Goal: Task Accomplishment & Management: Complete application form

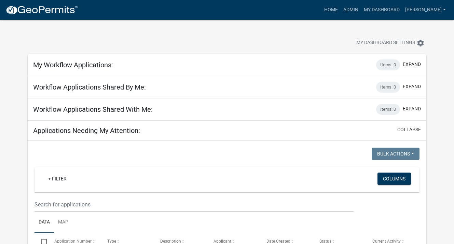
select select "3: 100"
click at [382, 3] on link "My Dashboard" at bounding box center [381, 9] width 41 height 13
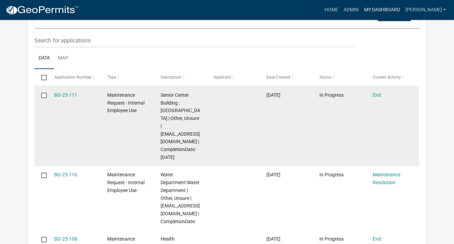
scroll to position [205, 0]
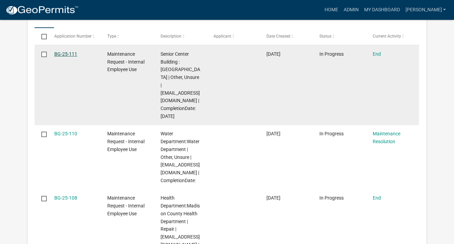
click at [71, 53] on link "BG-25-111" at bounding box center [65, 53] width 23 height 5
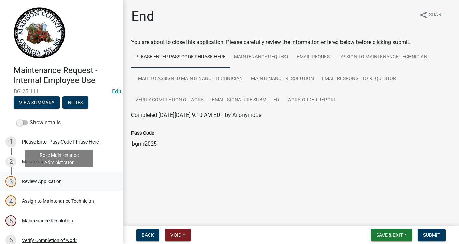
click at [42, 181] on div "Review Application" at bounding box center [42, 181] width 40 height 5
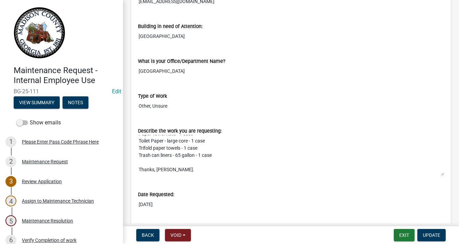
scroll to position [64, 0]
click at [435, 235] on span "Update" at bounding box center [431, 234] width 17 height 5
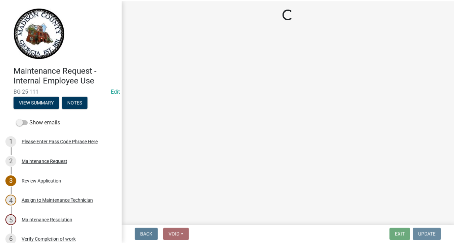
scroll to position [0, 0]
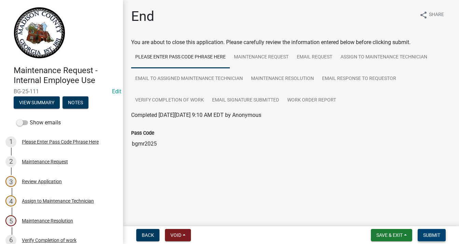
click at [432, 232] on span "Submit" at bounding box center [431, 234] width 17 height 5
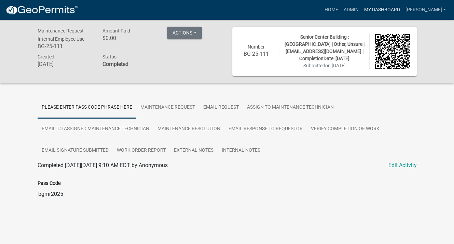
click at [389, 8] on link "My Dashboard" at bounding box center [381, 9] width 41 height 13
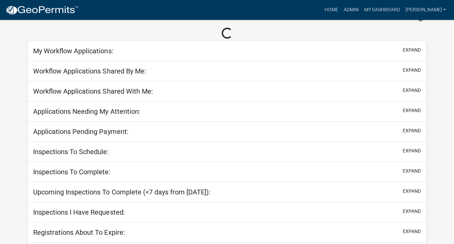
scroll to position [43, 0]
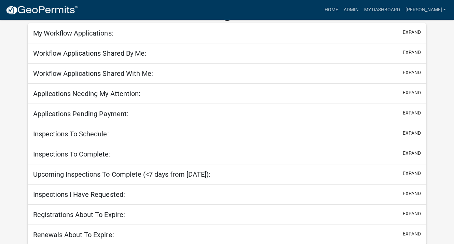
select select "3: 100"
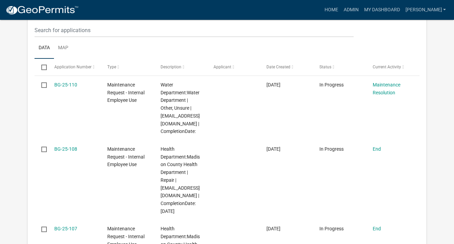
scroll to position [205, 0]
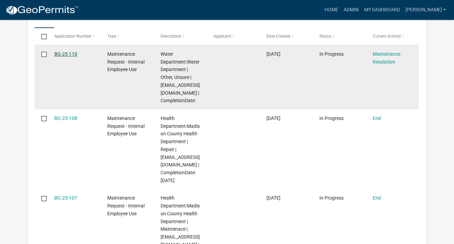
click at [73, 51] on link "BG-25-110" at bounding box center [65, 53] width 23 height 5
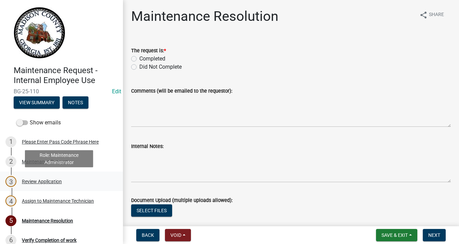
click at [54, 181] on div "Review Application" at bounding box center [42, 181] width 40 height 5
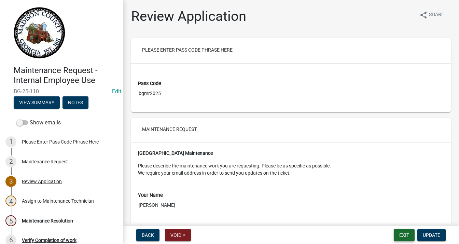
click at [406, 236] on button "Exit" at bounding box center [404, 235] width 21 height 12
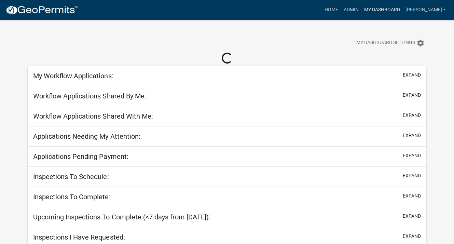
click at [392, 9] on link "My Dashboard" at bounding box center [381, 9] width 41 height 13
select select "3: 100"
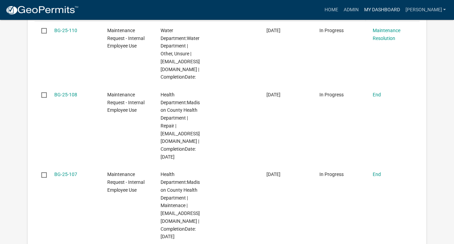
scroll to position [239, 0]
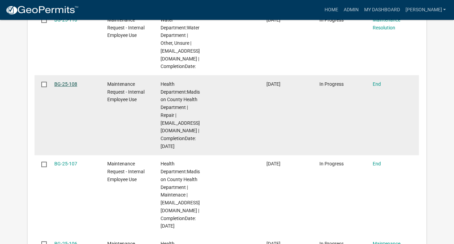
click at [60, 83] on link "BG-25-108" at bounding box center [65, 83] width 23 height 5
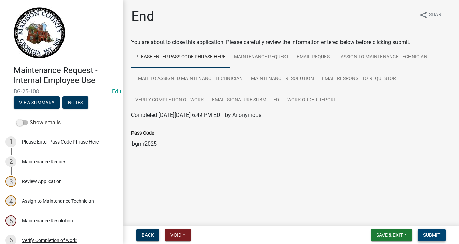
click at [435, 232] on span "Submit" at bounding box center [431, 234] width 17 height 5
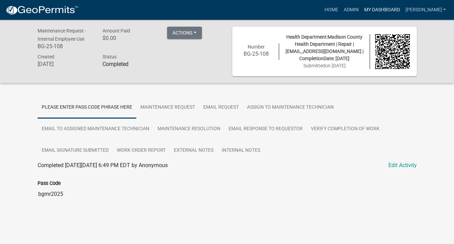
click at [379, 9] on link "My Dashboard" at bounding box center [381, 9] width 41 height 13
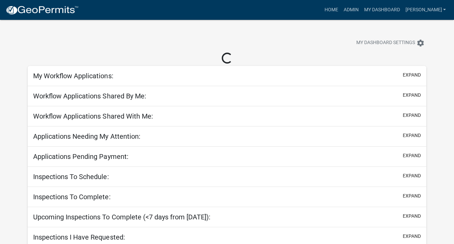
select select "3: 100"
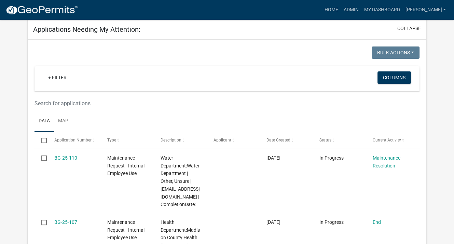
scroll to position [239, 0]
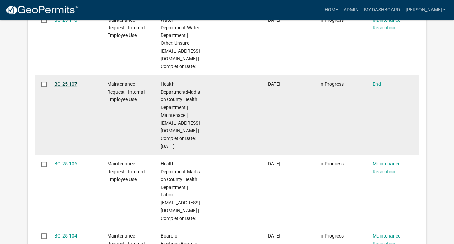
click at [60, 83] on link "BG-25-107" at bounding box center [65, 83] width 23 height 5
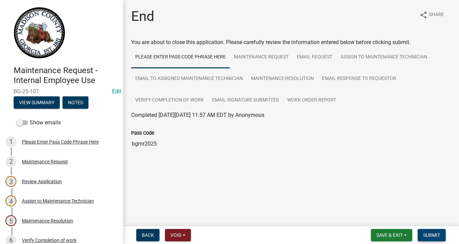
click at [423, 236] on button "Submit" at bounding box center [432, 235] width 28 height 12
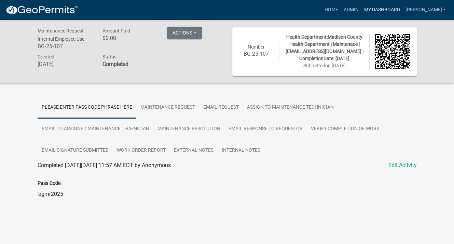
click at [392, 9] on link "My Dashboard" at bounding box center [381, 9] width 41 height 13
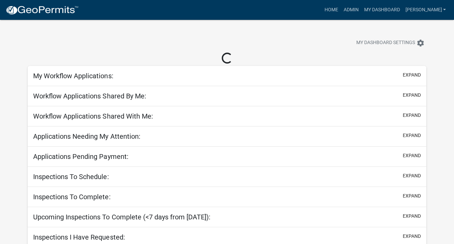
select select "3: 100"
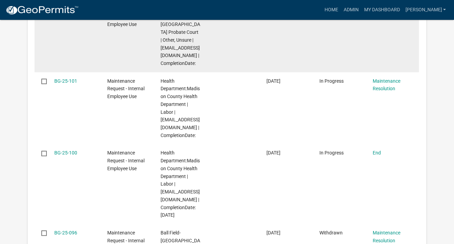
scroll to position [444, 0]
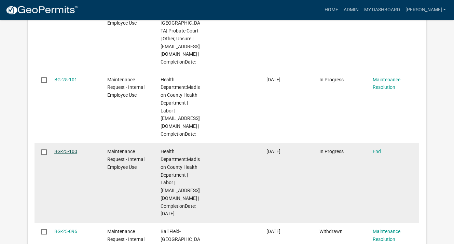
click at [68, 150] on link "BG-25-100" at bounding box center [65, 151] width 23 height 5
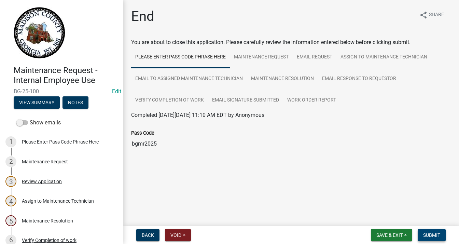
click at [431, 235] on span "Submit" at bounding box center [431, 234] width 17 height 5
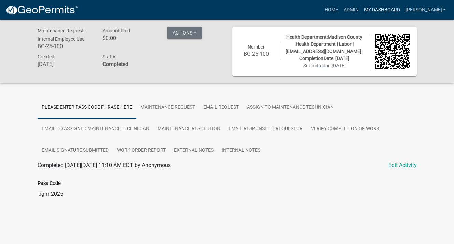
click at [386, 9] on link "My Dashboard" at bounding box center [381, 9] width 41 height 13
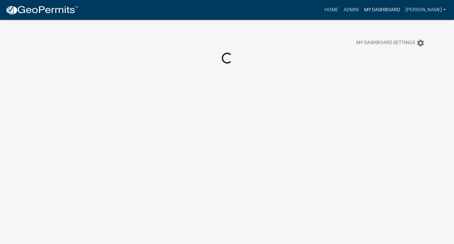
click at [386, 9] on link "My Dashboard" at bounding box center [381, 9] width 41 height 13
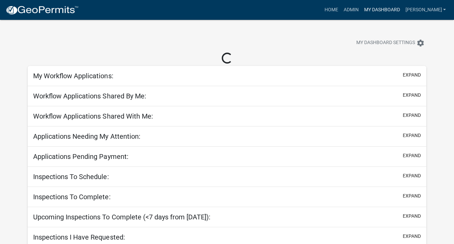
select select "3: 100"
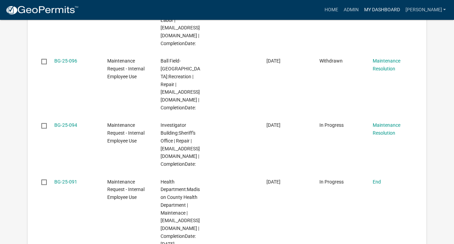
scroll to position [547, 0]
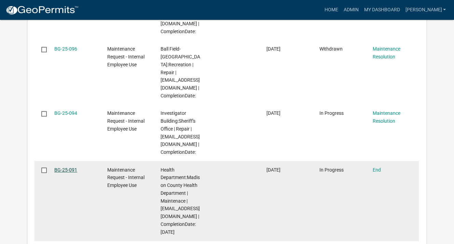
click at [74, 167] on link "BG-25-091" at bounding box center [65, 169] width 23 height 5
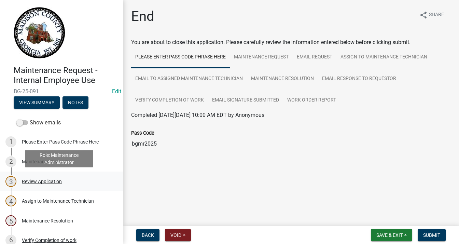
click at [44, 182] on div "Review Application" at bounding box center [42, 181] width 40 height 5
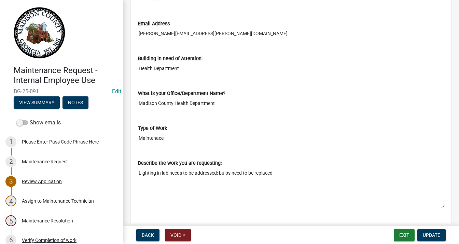
scroll to position [273, 0]
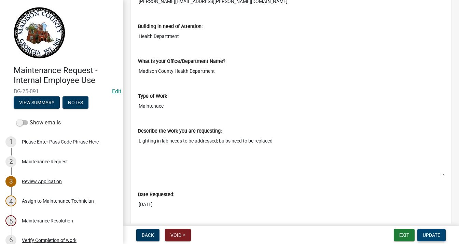
click at [432, 235] on span "Update" at bounding box center [431, 234] width 17 height 5
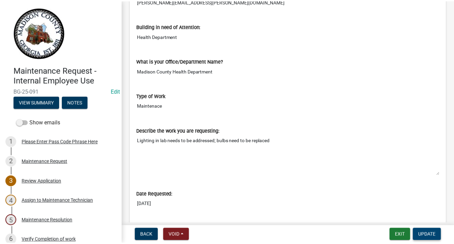
scroll to position [0, 0]
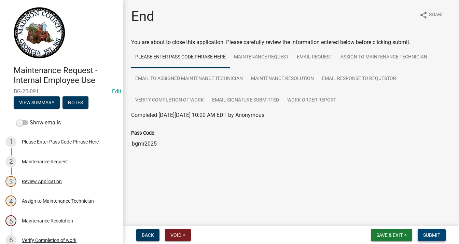
click at [429, 234] on span "Submit" at bounding box center [431, 234] width 17 height 5
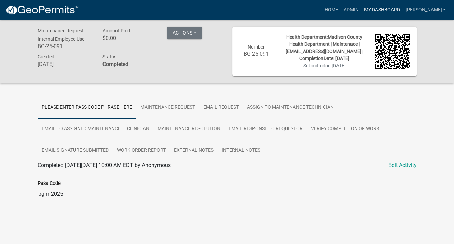
click at [390, 10] on link "My Dashboard" at bounding box center [381, 9] width 41 height 13
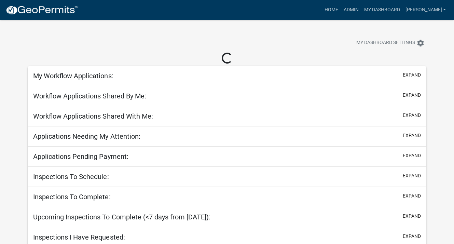
select select "3: 100"
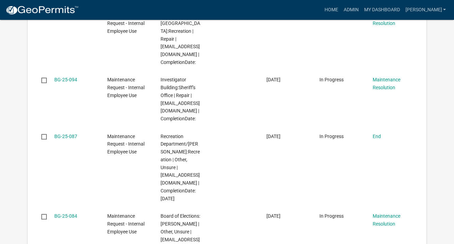
scroll to position [615, 0]
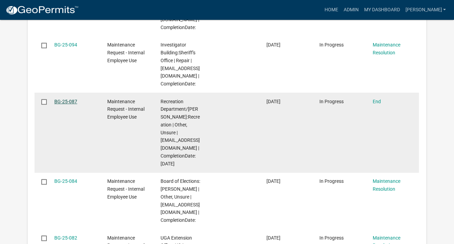
click at [67, 99] on link "BG-25-087" at bounding box center [65, 101] width 23 height 5
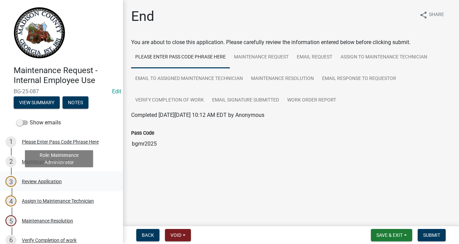
click at [51, 179] on div "Review Application" at bounding box center [42, 181] width 40 height 5
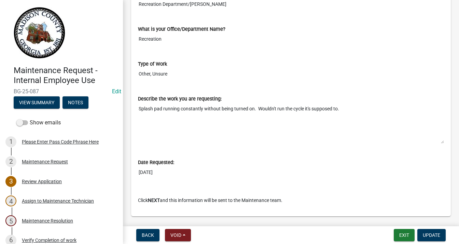
scroll to position [308, 0]
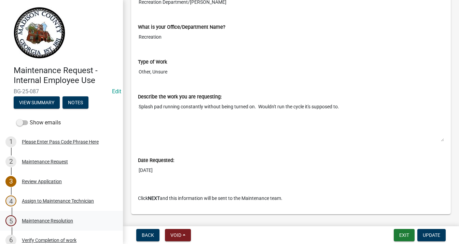
click at [58, 220] on div "Maintenance Resolution" at bounding box center [47, 220] width 51 height 5
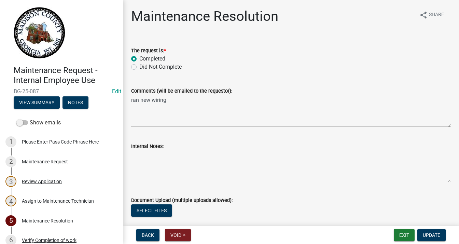
click at [139, 66] on label "Did Not Complete" at bounding box center [160, 67] width 42 height 8
click at [139, 66] on input "Did Not Complete" at bounding box center [141, 65] width 4 height 4
radio input "true"
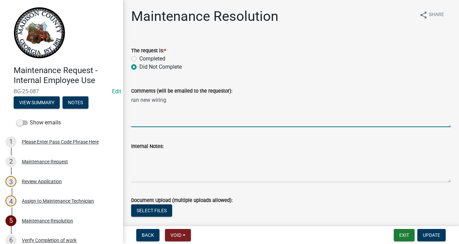
drag, startPoint x: 172, startPoint y: 100, endPoint x: 129, endPoint y: 96, distance: 43.5
click at [129, 96] on div "Comments (will be emailed to the requestor): ran new wiring" at bounding box center [291, 102] width 330 height 50
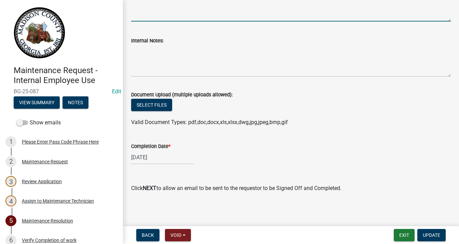
scroll to position [107, 0]
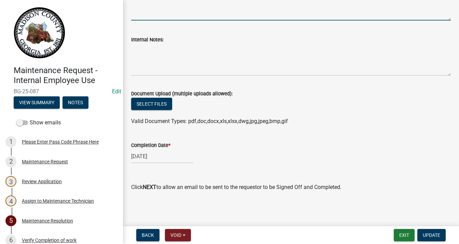
select select "9"
select select "2025"
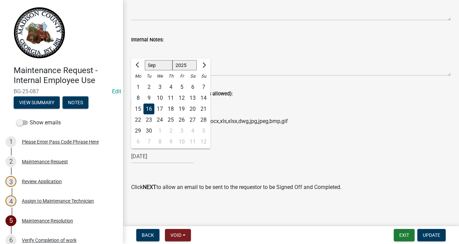
drag, startPoint x: 164, startPoint y: 156, endPoint x: 132, endPoint y: 156, distance: 32.1
click at [132, 156] on input "[DATE]" at bounding box center [162, 156] width 63 height 14
click at [191, 130] on div "4" at bounding box center [192, 130] width 11 height 11
type input "[DATE]"
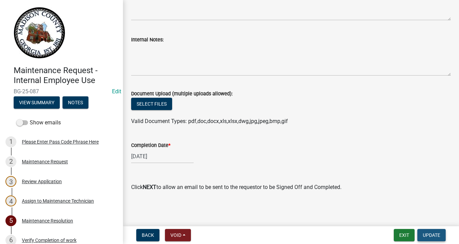
click at [440, 231] on button "Update" at bounding box center [432, 235] width 28 height 12
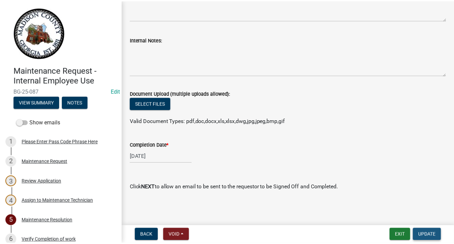
scroll to position [0, 0]
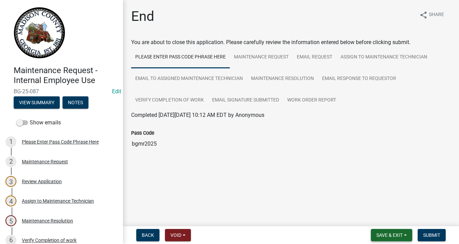
click at [402, 234] on span "Save & Exit" at bounding box center [390, 234] width 26 height 5
click at [389, 219] on button "Save & Exit" at bounding box center [385, 217] width 55 height 16
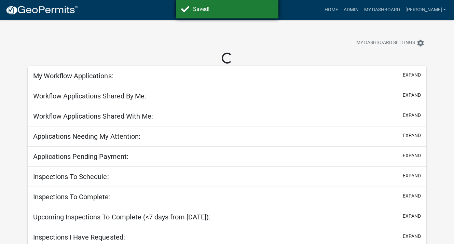
select select "3: 100"
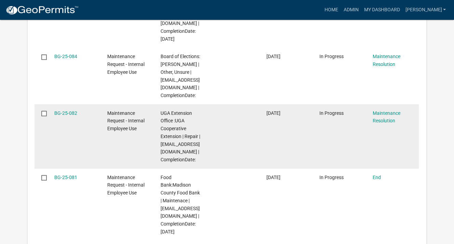
scroll to position [752, 0]
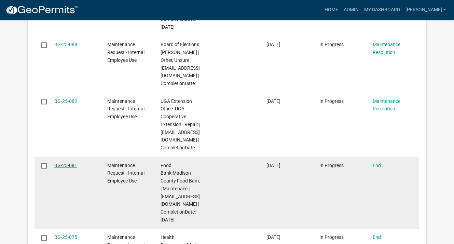
click at [64, 165] on link "BG-25-081" at bounding box center [65, 165] width 23 height 5
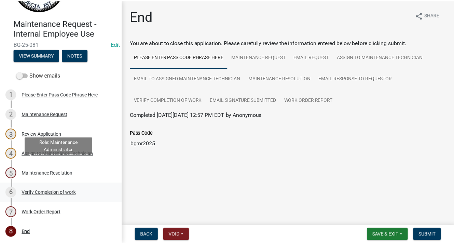
scroll to position [48, 0]
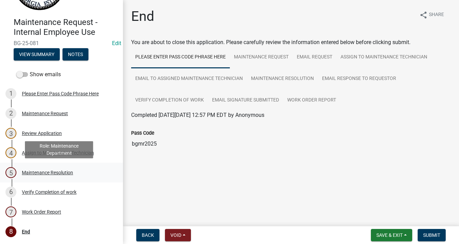
click at [68, 170] on div "Maintenance Resolution" at bounding box center [47, 172] width 51 height 5
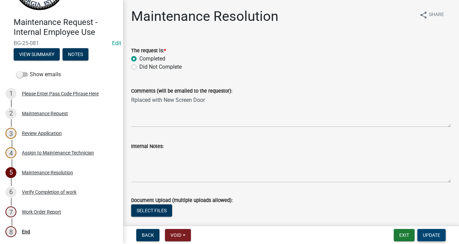
click at [424, 231] on button "Update" at bounding box center [432, 235] width 28 height 12
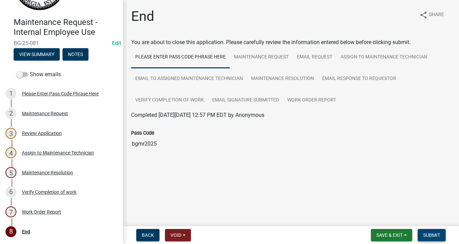
click at [424, 231] on button "Submit" at bounding box center [432, 235] width 28 height 12
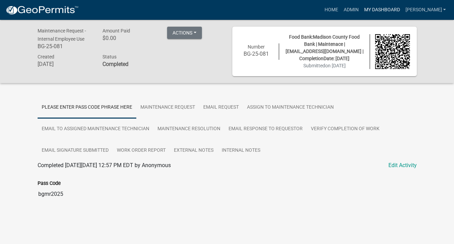
click at [391, 9] on link "My Dashboard" at bounding box center [381, 9] width 41 height 13
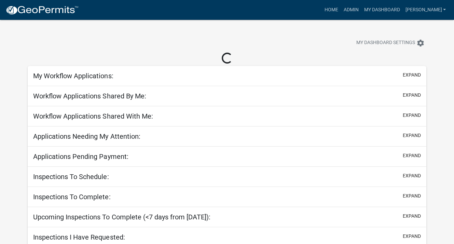
select select "3: 100"
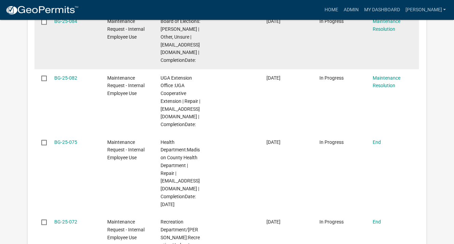
scroll to position [786, 0]
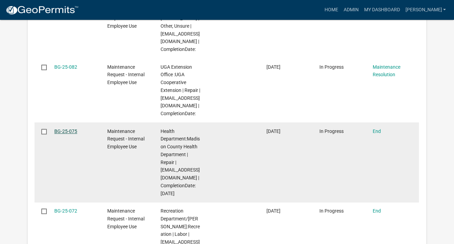
click at [70, 131] on link "BG-25-075" at bounding box center [65, 131] width 23 height 5
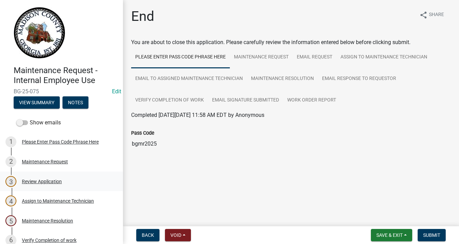
click at [54, 180] on div "Review Application" at bounding box center [42, 181] width 40 height 5
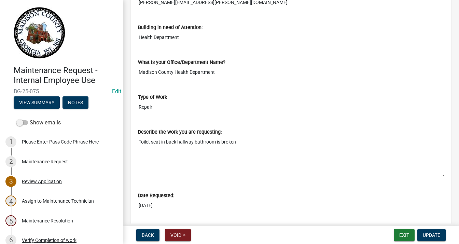
scroll to position [273, 0]
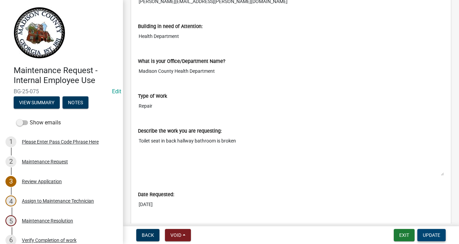
click at [427, 233] on span "Update" at bounding box center [431, 234] width 17 height 5
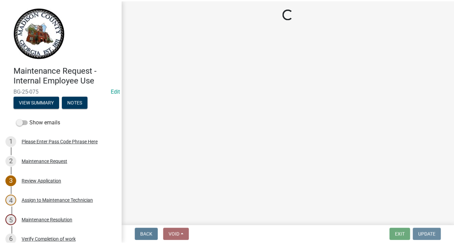
scroll to position [0, 0]
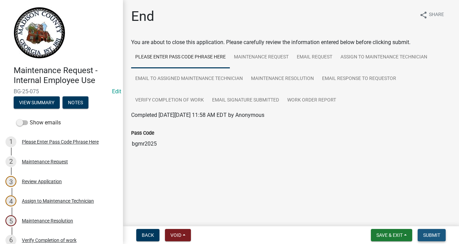
click at [428, 233] on span "Submit" at bounding box center [431, 234] width 17 height 5
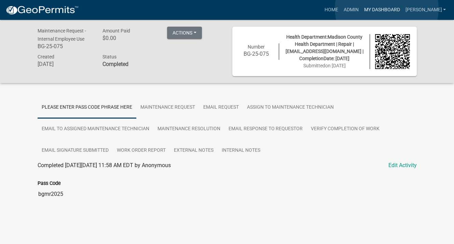
click at [387, 9] on link "My Dashboard" at bounding box center [381, 9] width 41 height 13
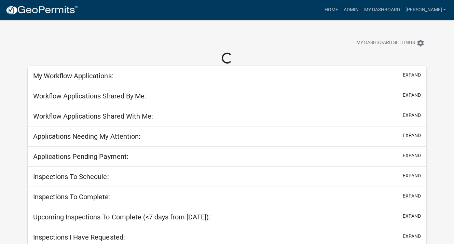
select select "3: 100"
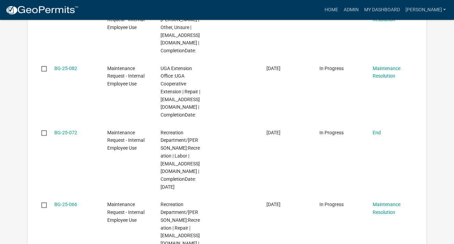
scroll to position [786, 0]
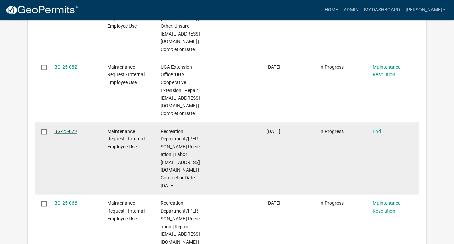
click at [67, 131] on link "BG-25-072" at bounding box center [65, 131] width 23 height 5
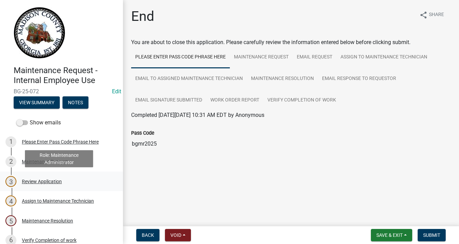
click at [53, 180] on div "Review Application" at bounding box center [42, 181] width 40 height 5
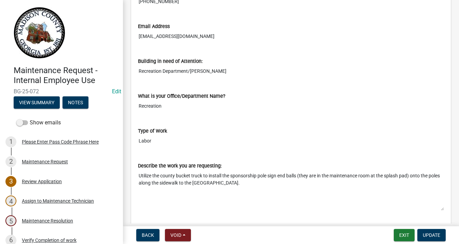
scroll to position [239, 0]
click at [441, 233] on button "Update" at bounding box center [432, 235] width 28 height 12
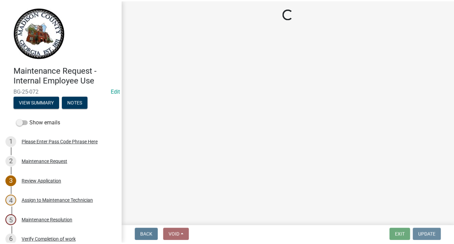
scroll to position [0, 0]
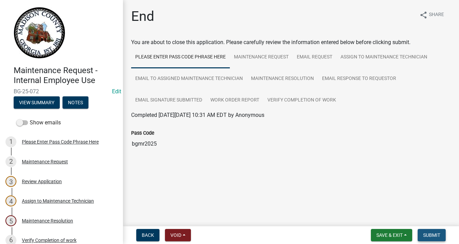
click at [435, 232] on span "Submit" at bounding box center [431, 234] width 17 height 5
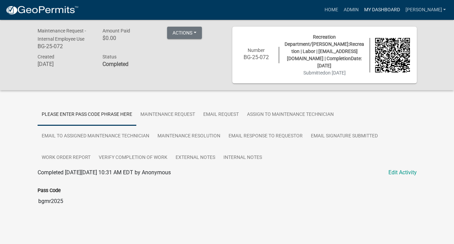
click at [386, 6] on link "My Dashboard" at bounding box center [381, 9] width 41 height 13
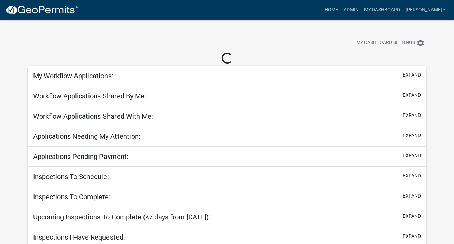
select select "3: 100"
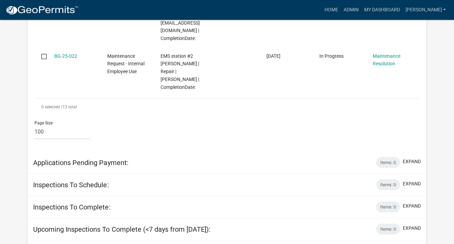
scroll to position [991, 0]
